Goal: Transaction & Acquisition: Purchase product/service

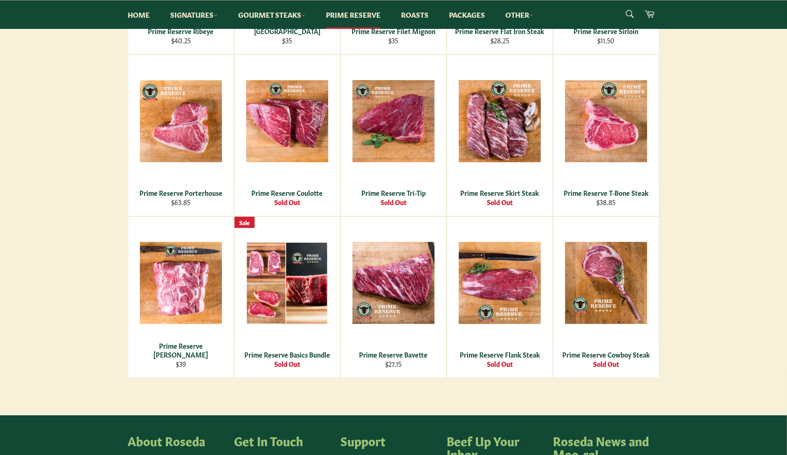
scroll to position [381, 0]
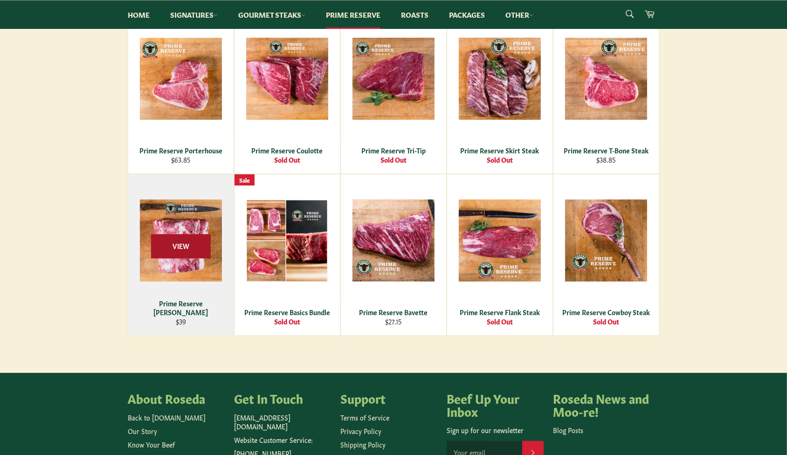
click at [163, 243] on span "View" at bounding box center [181, 247] width 60 height 24
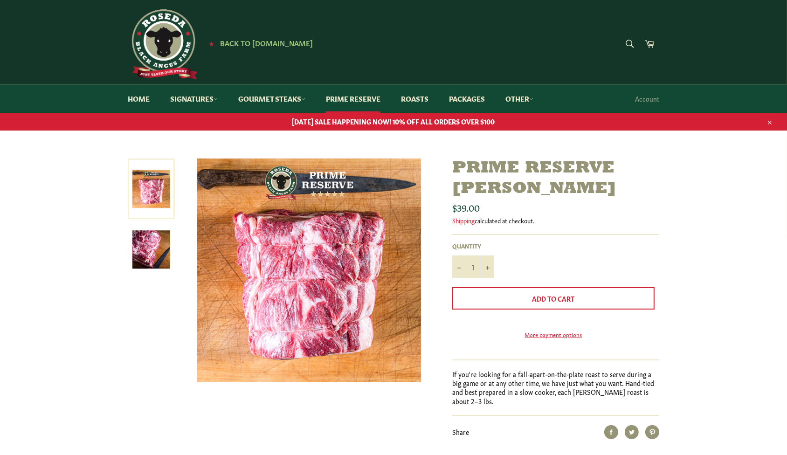
click at [148, 251] on img at bounding box center [151, 250] width 38 height 38
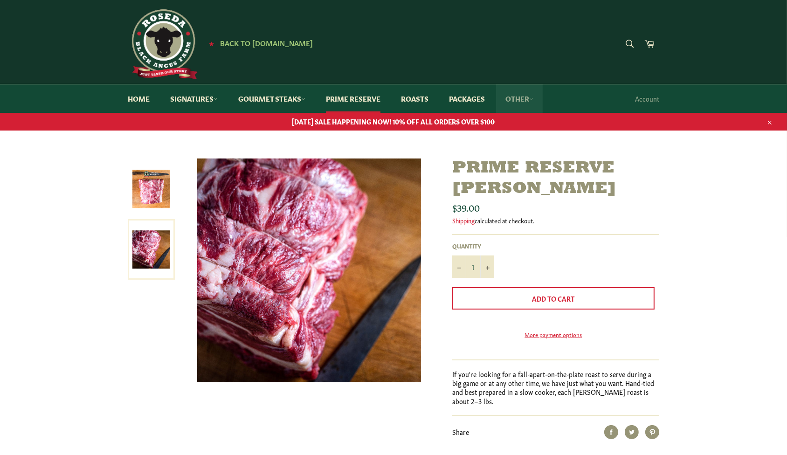
click at [533, 98] on icon at bounding box center [531, 99] width 4 height 4
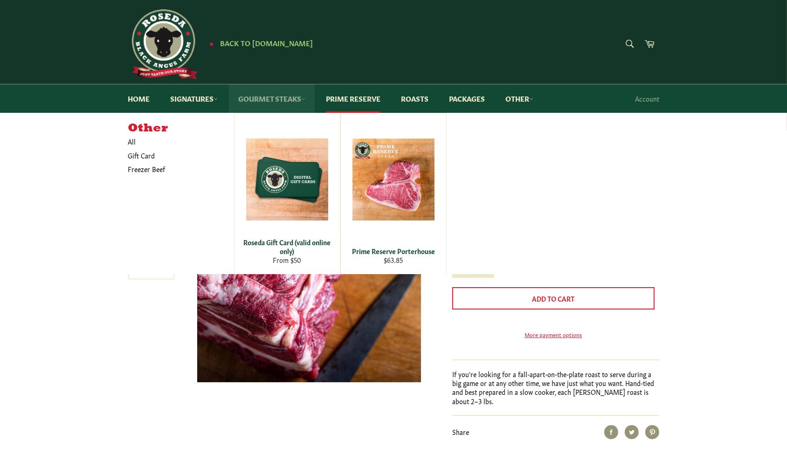
click at [305, 97] on icon at bounding box center [303, 99] width 4 height 4
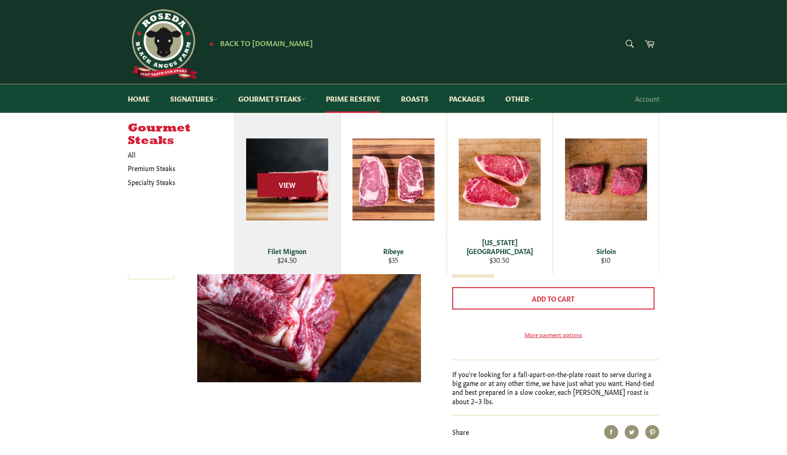
click at [277, 190] on span "View" at bounding box center [287, 185] width 60 height 24
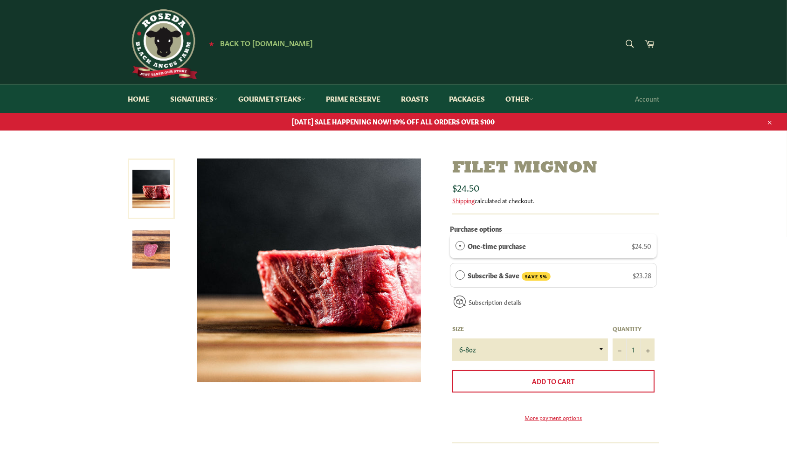
click at [0, 0] on link "Learn more about subscriptions..." at bounding box center [0, 0] width 0 height 0
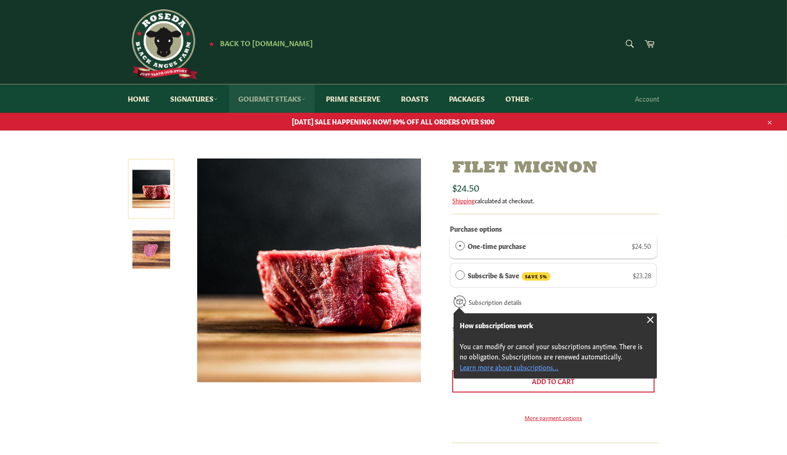
click at [303, 97] on link "Gourmet Steaks" at bounding box center [272, 98] width 86 height 28
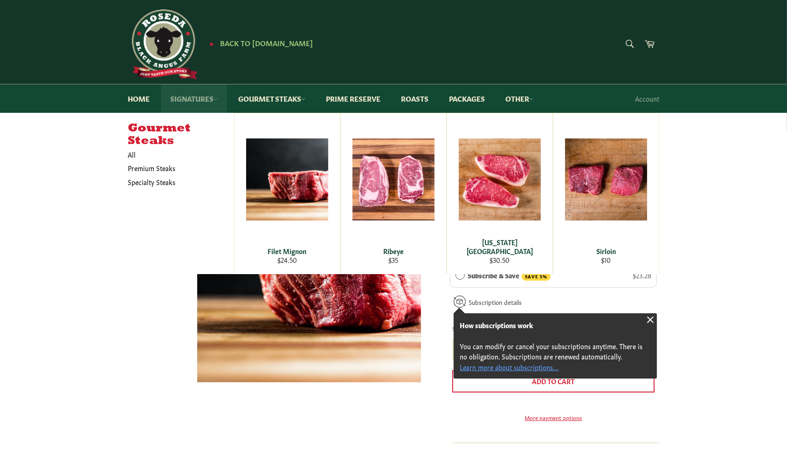
click at [217, 96] on link "Signatures" at bounding box center [194, 98] width 66 height 28
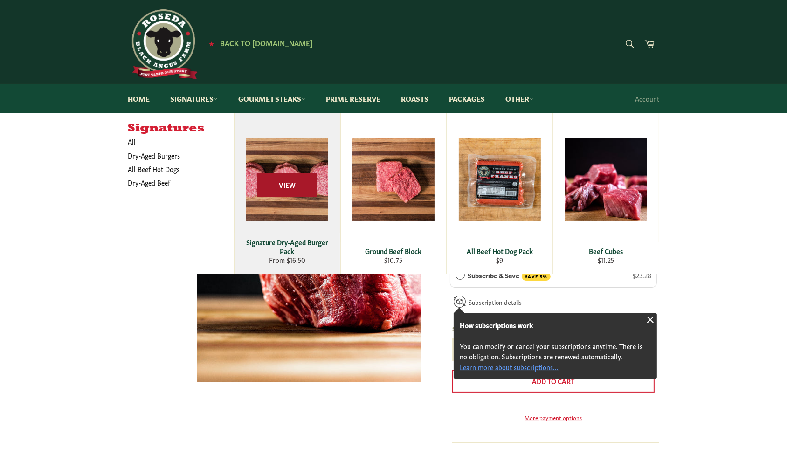
click at [281, 182] on span "View" at bounding box center [287, 185] width 60 height 24
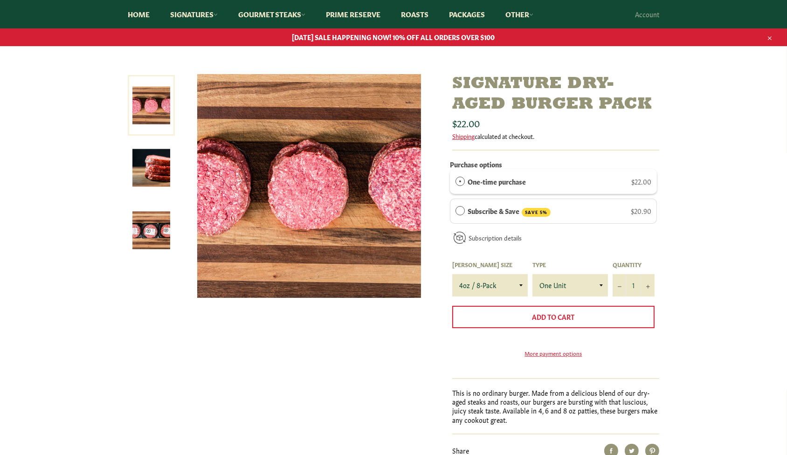
scroll to position [127, 0]
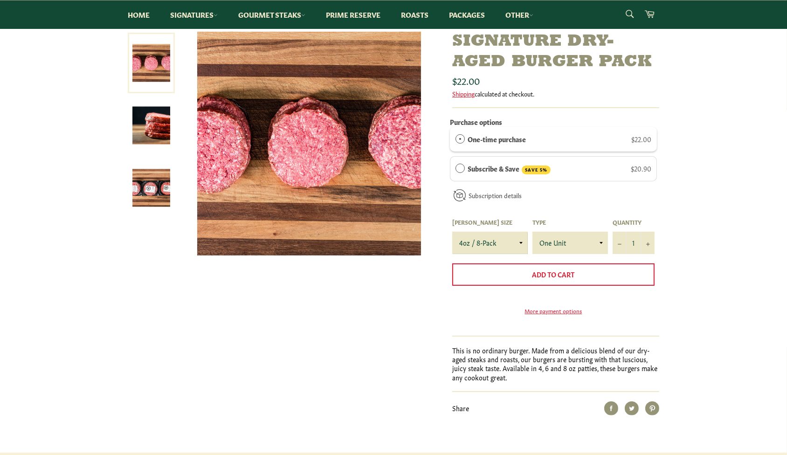
click at [519, 243] on select "4oz / 8-Pack 6oz / 4-Pack 8oz / 4-Pack" at bounding box center [490, 243] width 76 height 22
click at [452, 232] on select "4oz / 8-Pack 6oz / 4-Pack 8oz / 4-Pack" at bounding box center [490, 243] width 76 height 22
click at [601, 242] on select "One Unit" at bounding box center [571, 243] width 76 height 22
click at [520, 237] on select "4oz / 8-Pack 6oz / 4-Pack 8oz / 4-Pack" at bounding box center [490, 243] width 76 height 22
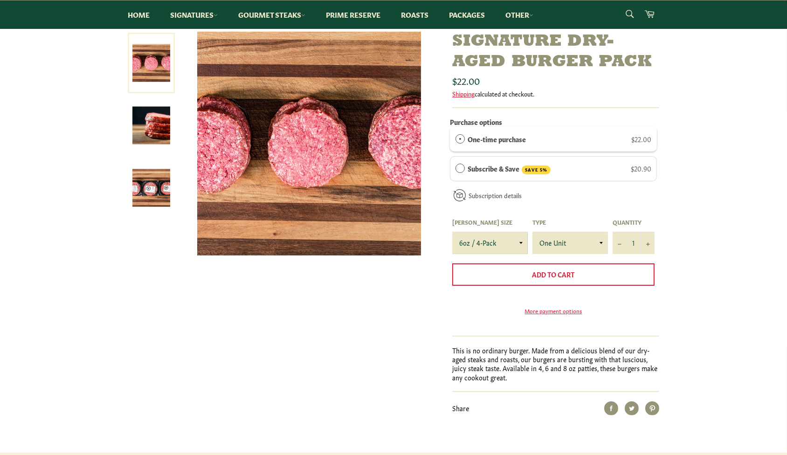
click at [452, 232] on select "4oz / 8-Pack 6oz / 4-Pack 8oz / 4-Pack" at bounding box center [490, 243] width 76 height 22
click at [522, 237] on select "4oz / 8-Pack 6oz / 4-Pack 8oz / 4-Pack" at bounding box center [490, 243] width 76 height 22
select select "4oz / 8-Pack"
click at [452, 232] on select "4oz / 8-Pack 6oz / 4-Pack 8oz / 4-Pack" at bounding box center [490, 243] width 76 height 22
click at [518, 242] on select "4oz / 8-Pack 6oz / 4-Pack 8oz / 4-Pack" at bounding box center [490, 243] width 76 height 22
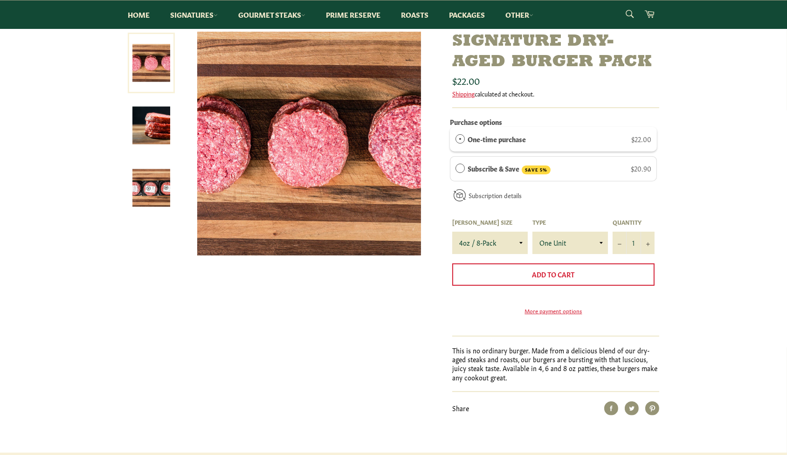
click at [741, 149] on div "Signature Dry-Aged Burger Pack Sale" at bounding box center [393, 242] width 787 height 421
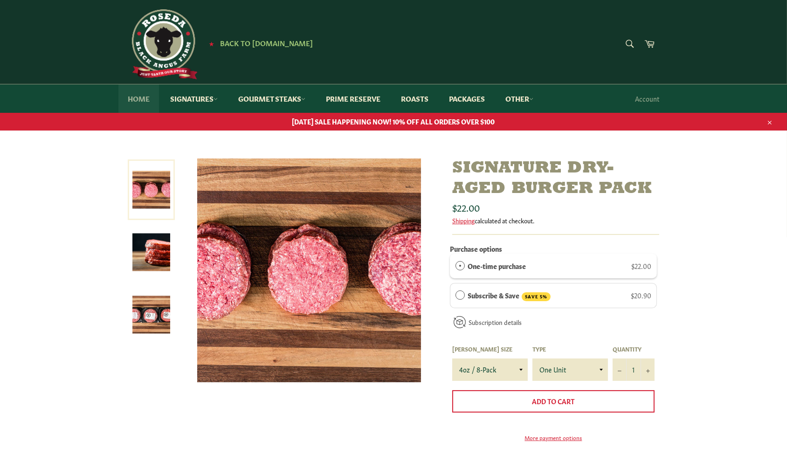
click at [140, 99] on link "Home" at bounding box center [138, 98] width 41 height 28
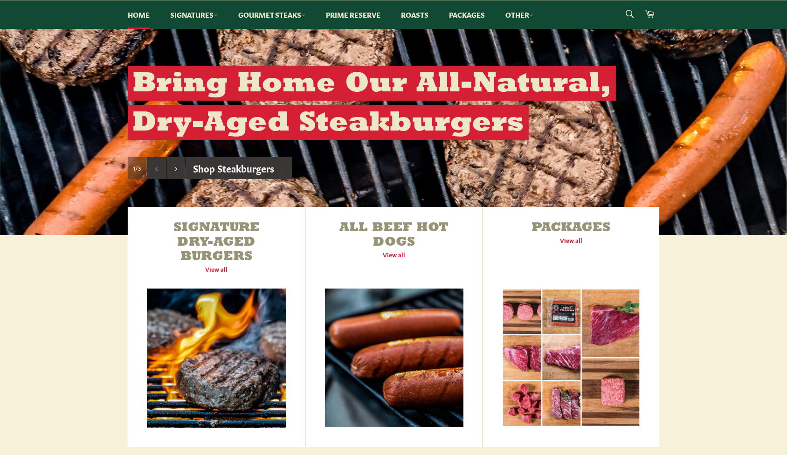
scroll to position [212, 0]
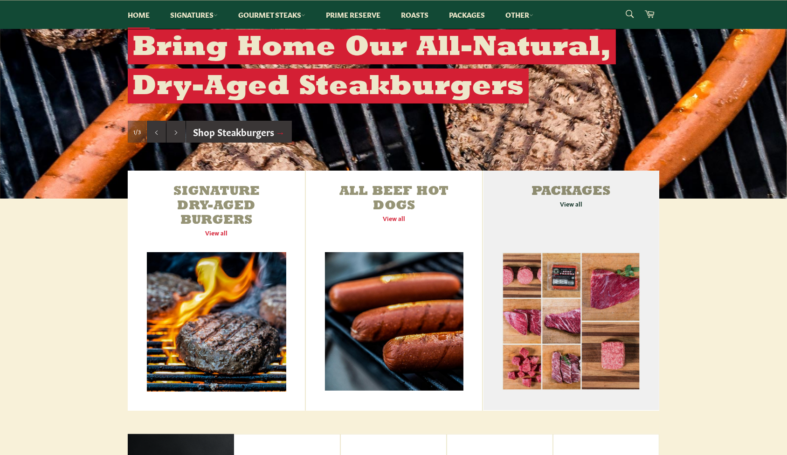
click at [564, 205] on link "Packages View all" at bounding box center [571, 291] width 176 height 240
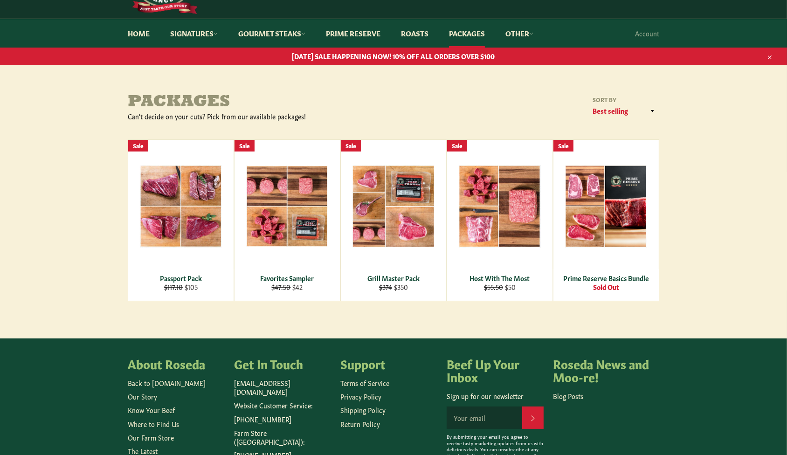
scroll to position [84, 0]
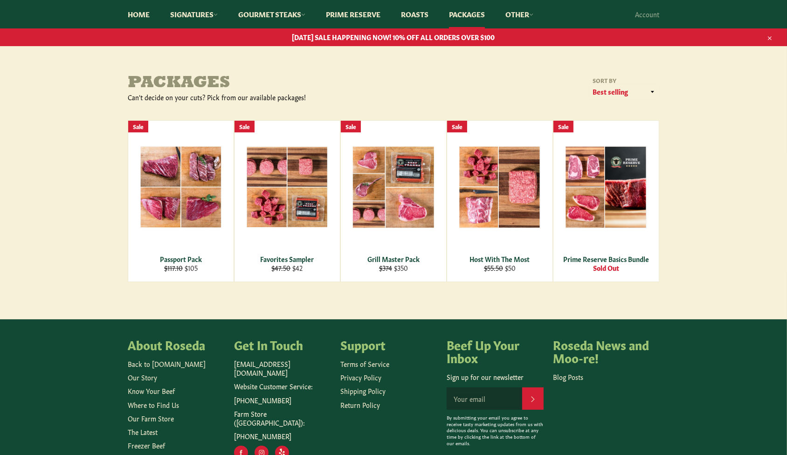
click at [652, 91] on select "Featured Best selling Alphabetically, A-Z Alphabetically, Z-A Price, low to hig…" at bounding box center [624, 91] width 70 height 15
click at [693, 122] on main "Packages Can't decide on your cuts? Pick from our available packages! Sort by F…" at bounding box center [393, 196] width 787 height 245
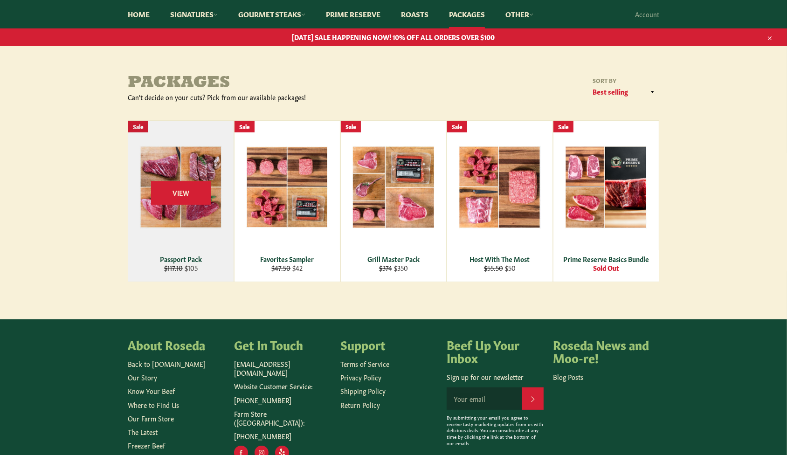
click at [178, 225] on div "View" at bounding box center [180, 201] width 105 height 161
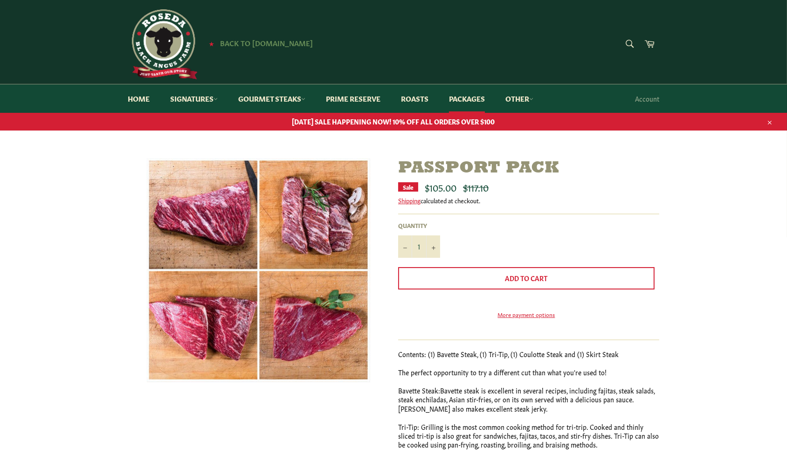
click at [258, 40] on span "Back to [DOMAIN_NAME]" at bounding box center [266, 43] width 93 height 10
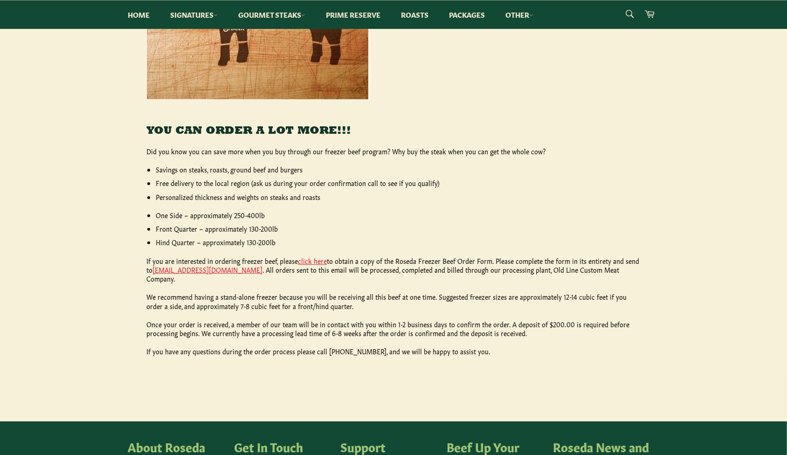
scroll to position [254, 0]
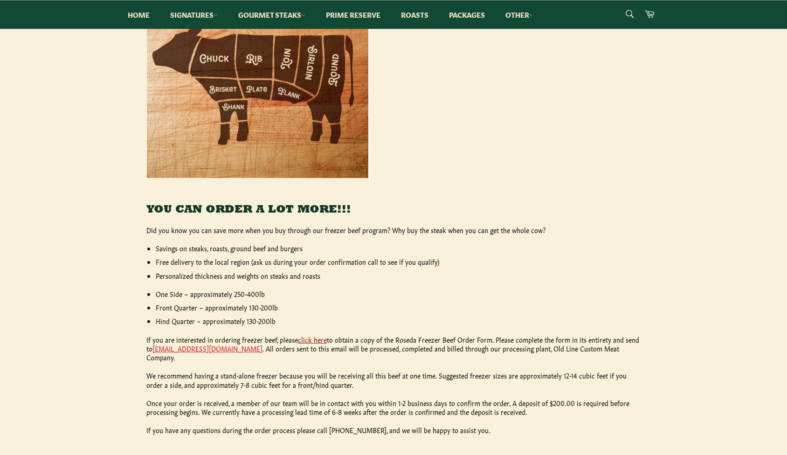
click at [311, 340] on link "click here" at bounding box center [312, 339] width 29 height 9
